Goal: Information Seeking & Learning: Learn about a topic

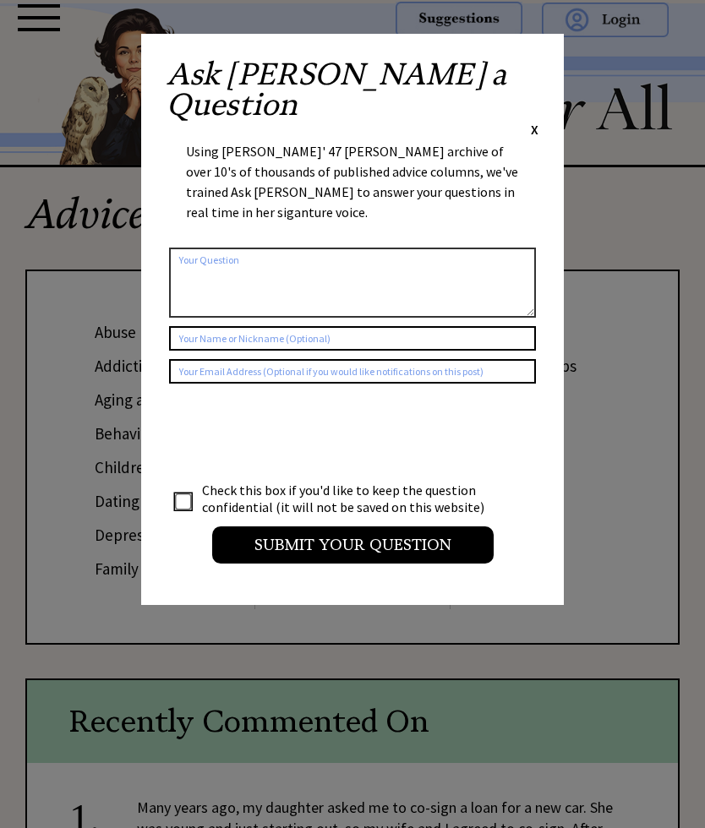
click at [537, 121] on span "X" at bounding box center [535, 129] width 8 height 17
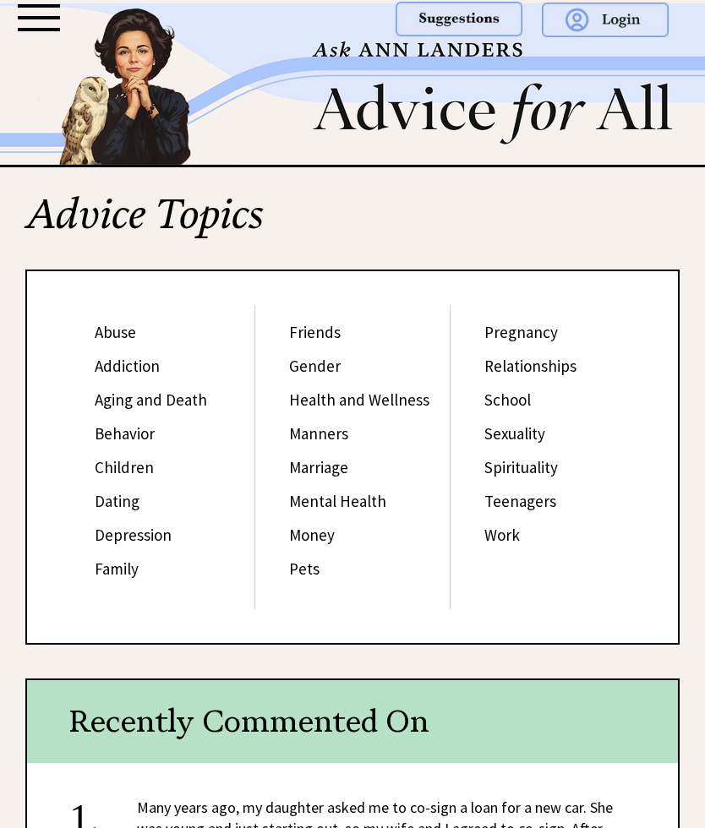
click at [445, 502] on div "Friends Gender Health and Wellness Manners Marriage Mental Health Money Pets" at bounding box center [352, 457] width 194 height 304
click at [379, 498] on link "Mental Health" at bounding box center [337, 501] width 97 height 20
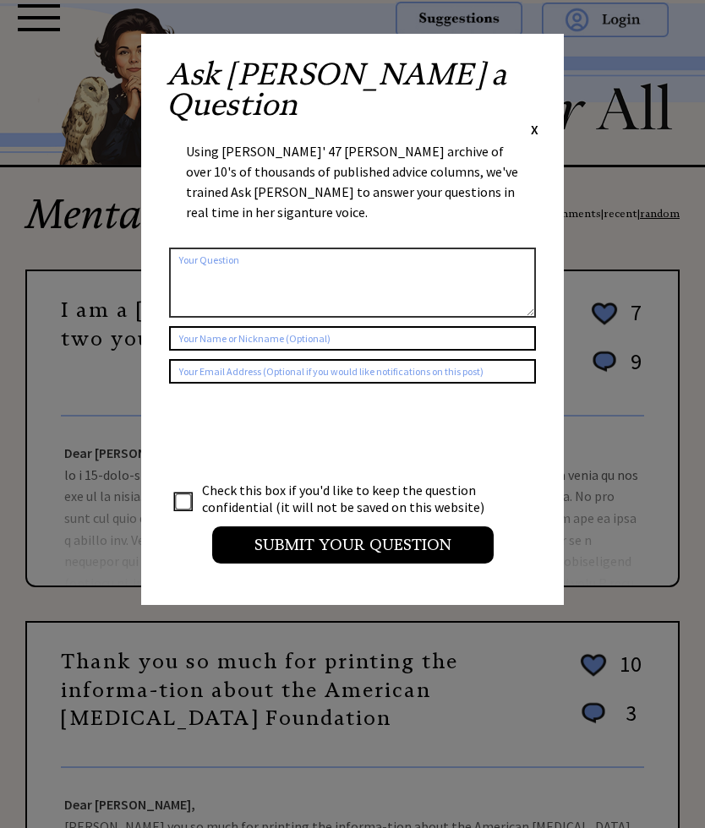
click at [537, 121] on span "X" at bounding box center [535, 129] width 8 height 17
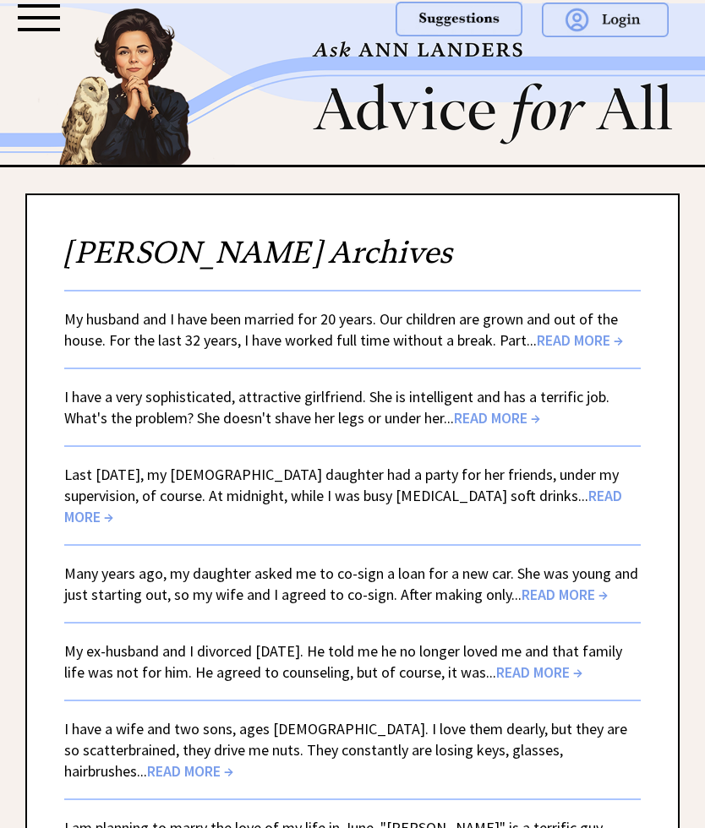
click at [592, 490] on span "READ MORE →" at bounding box center [343, 506] width 558 height 41
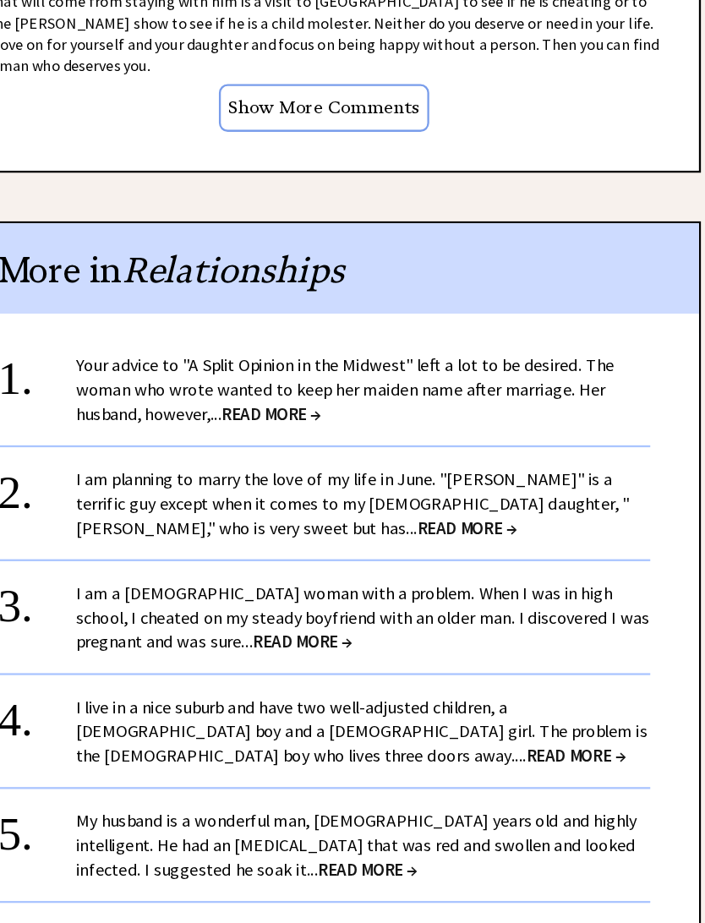
scroll to position [1434, 0]
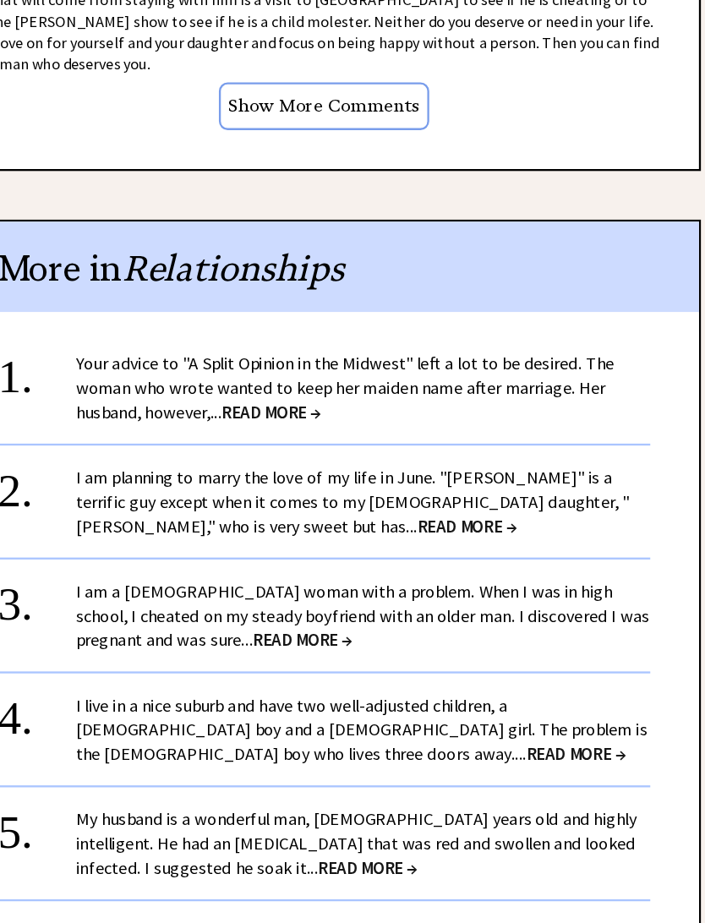
click at [288, 470] on span "READ MORE →" at bounding box center [307, 479] width 86 height 19
